Goal: Find contact information: Find contact information

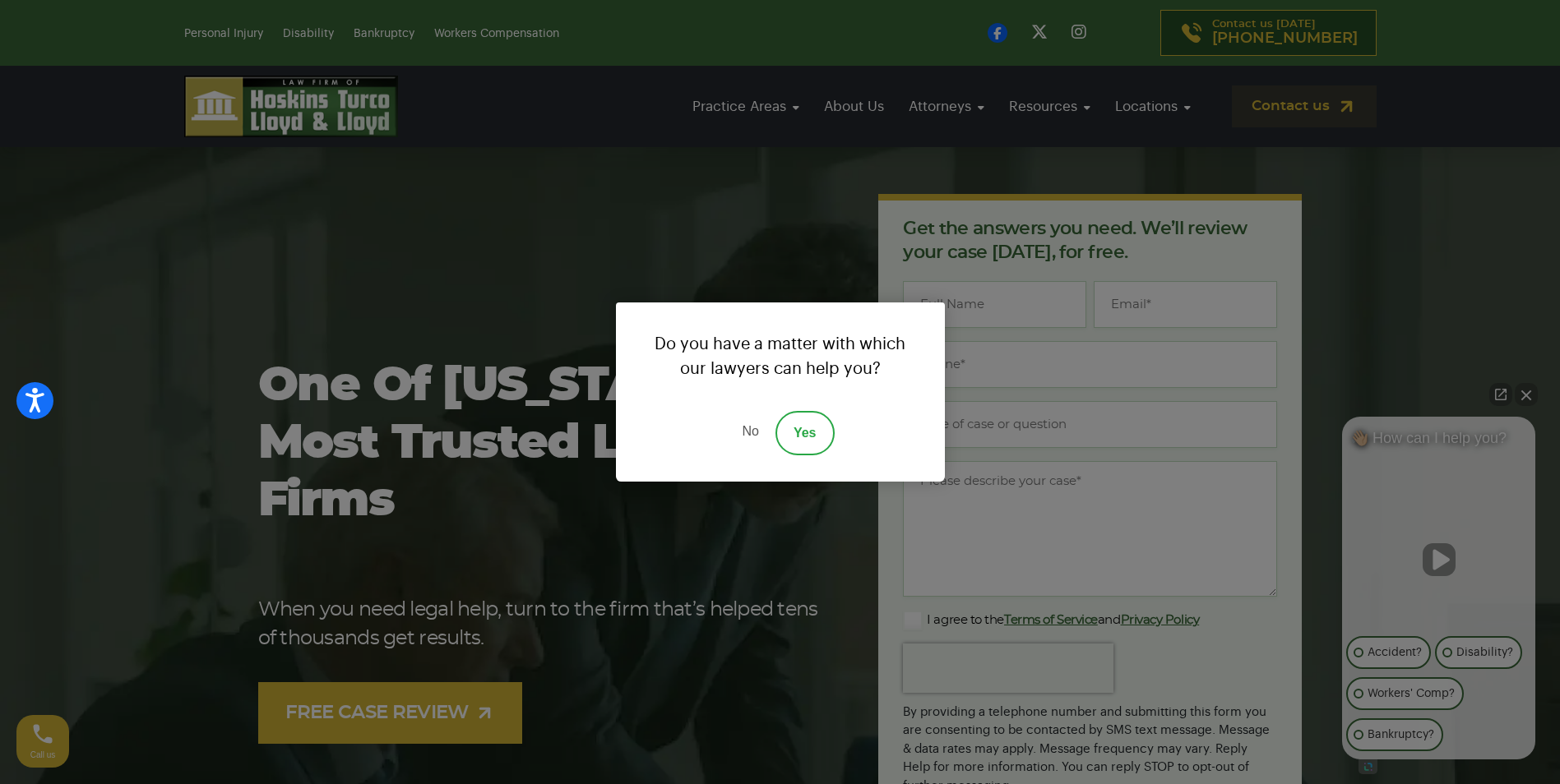
click at [738, 427] on link "No" at bounding box center [750, 433] width 49 height 44
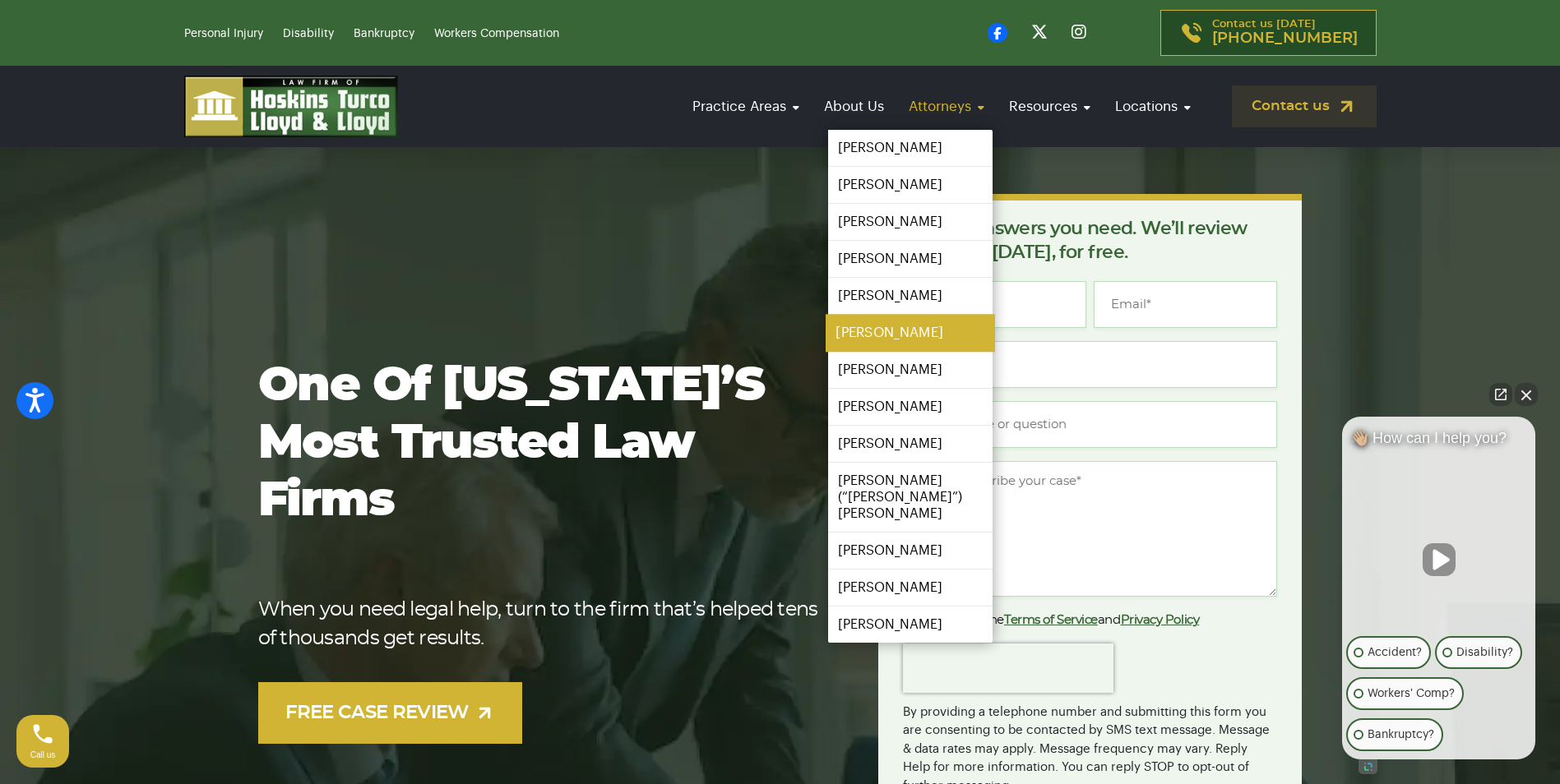
click at [887, 330] on link "[PERSON_NAME]" at bounding box center [910, 333] width 169 height 37
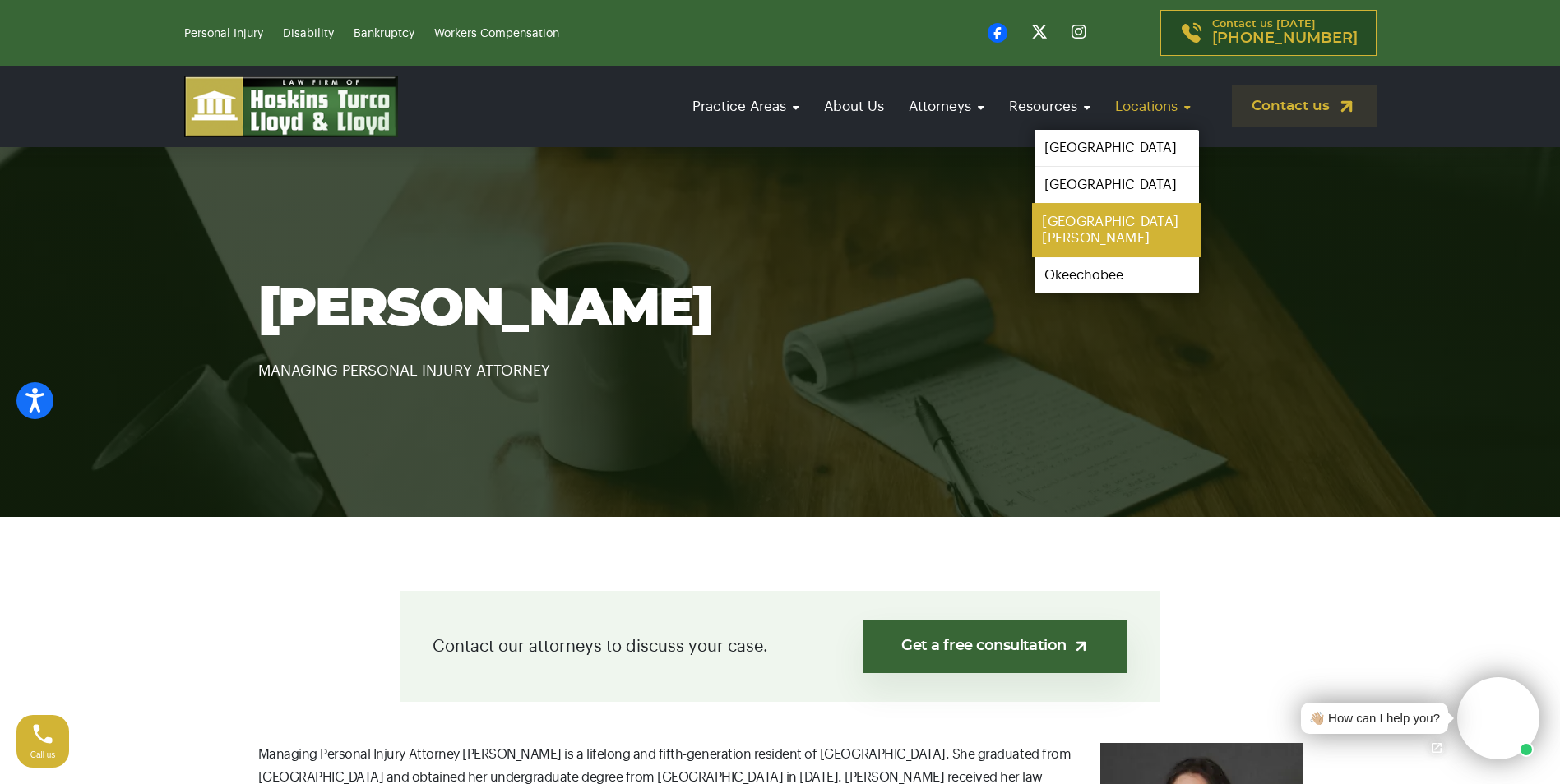
click at [1098, 216] on link "[GEOGRAPHIC_DATA][PERSON_NAME]" at bounding box center [1116, 230] width 169 height 55
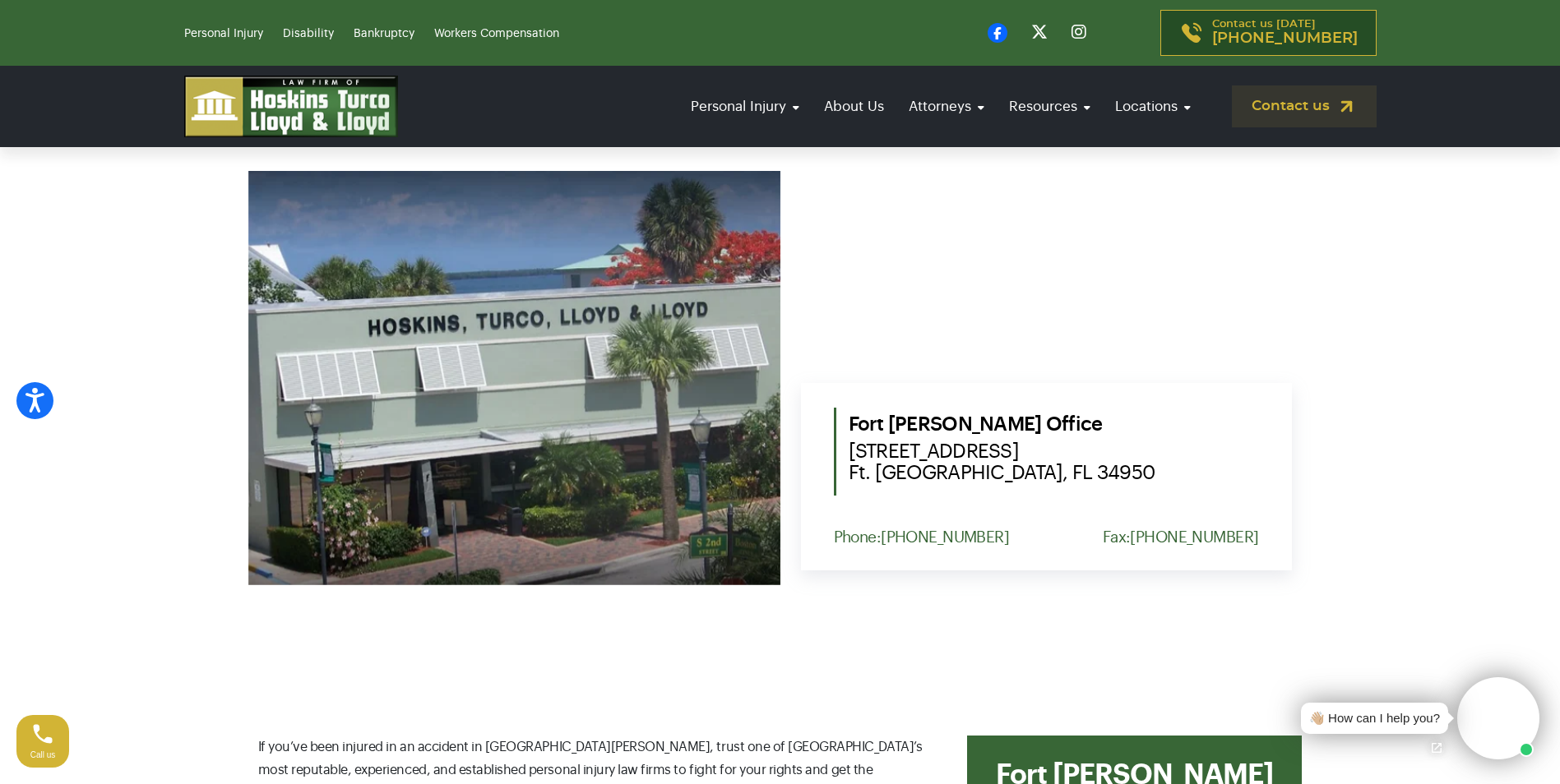
scroll to position [740, 0]
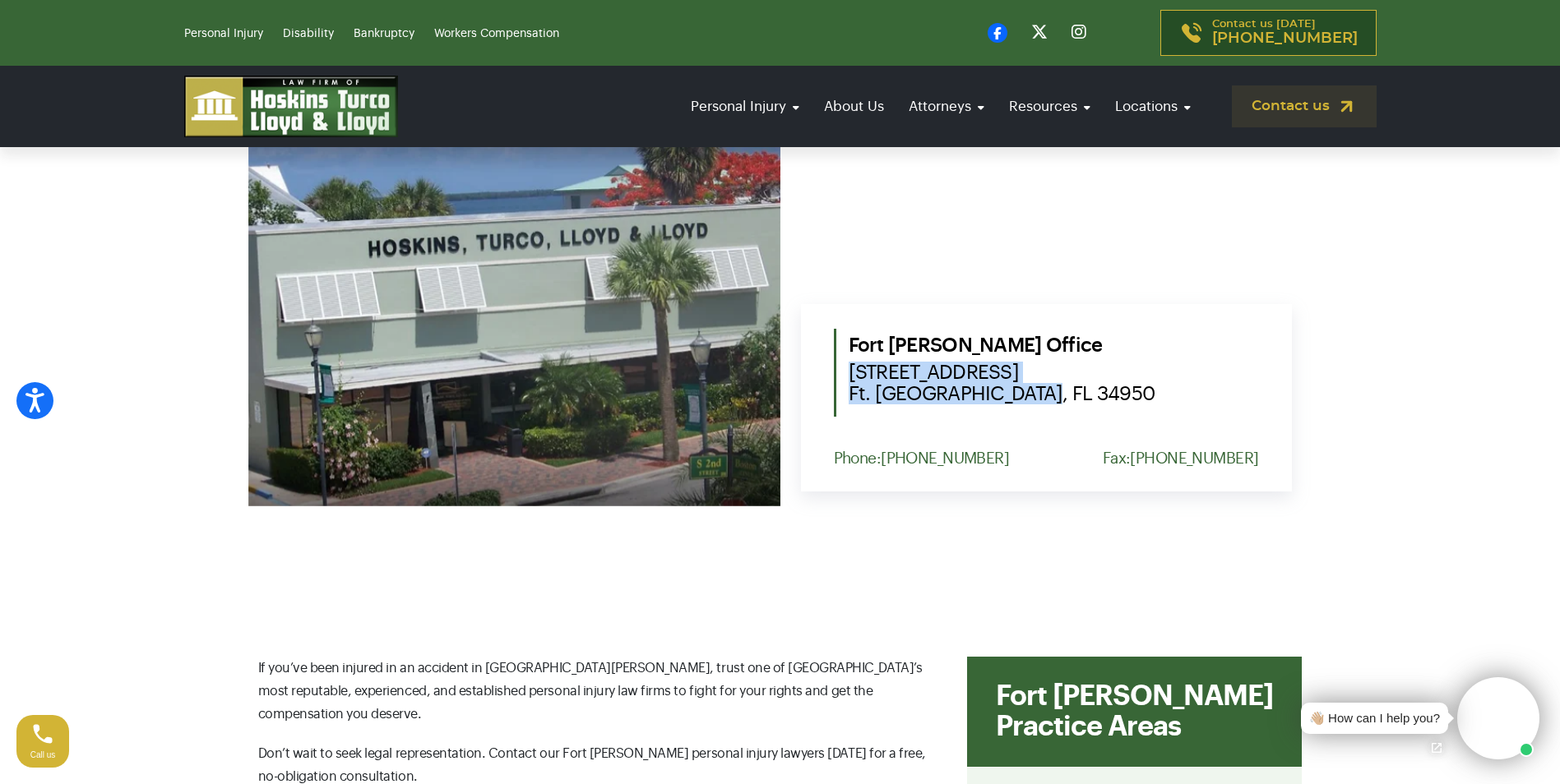
drag, startPoint x: 1033, startPoint y: 398, endPoint x: 852, endPoint y: 375, distance: 182.5
click at [852, 375] on span "302 South Second Street Ft. Pierce, FL 34950" at bounding box center [1053, 383] width 410 height 43
copy span "302 South Second Street Ft. Pierce, FL 34950"
